Goal: Task Accomplishment & Management: Use online tool/utility

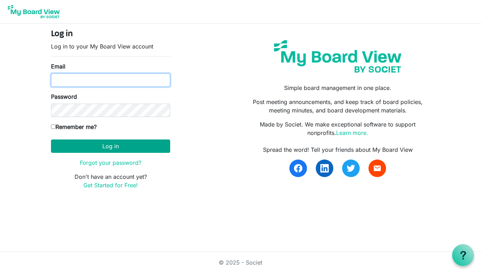
type input "rwhite@thefamilyy.org"
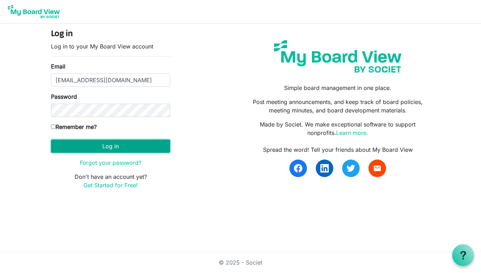
click at [104, 142] on button "Log in" at bounding box center [110, 146] width 119 height 13
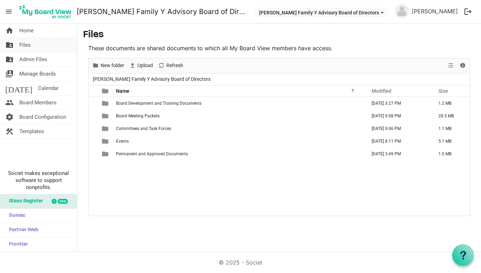
click at [27, 45] on span "Files" at bounding box center [24, 45] width 11 height 14
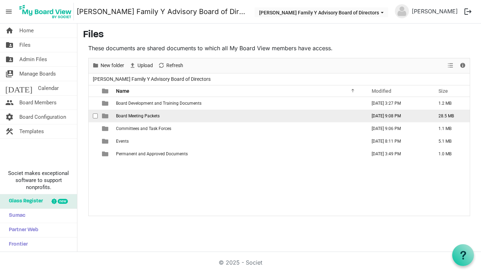
click at [156, 114] on span "Board Meeting Packets" at bounding box center [138, 116] width 44 height 5
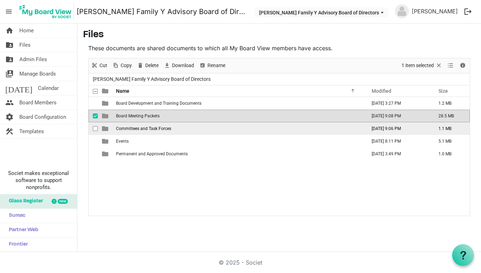
click at [156, 130] on span "Committees and Task Forces" at bounding box center [143, 128] width 55 height 5
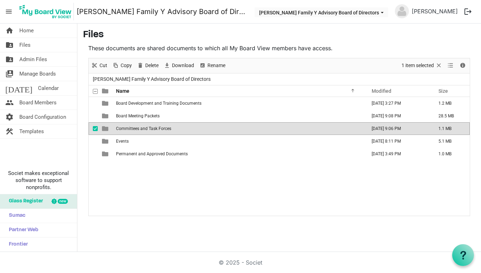
click at [156, 130] on span "Committees and Task Forces" at bounding box center [143, 128] width 55 height 5
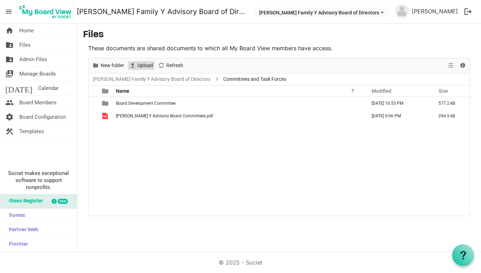
click at [143, 64] on span "Upload" at bounding box center [145, 65] width 17 height 9
